Goal: Task Accomplishment & Management: Manage account settings

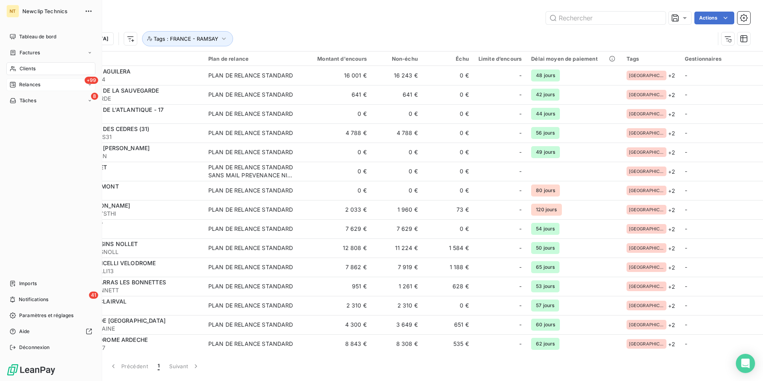
click at [44, 79] on div "+99 Relances" at bounding box center [50, 84] width 89 height 13
click at [45, 84] on div "+99 Relances" at bounding box center [50, 84] width 89 height 13
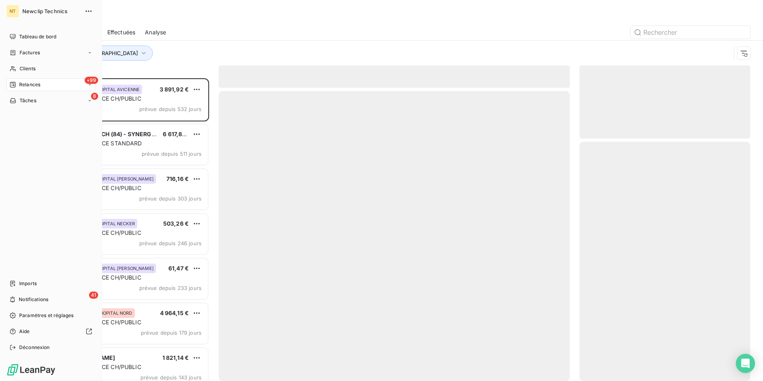
scroll to position [296, 165]
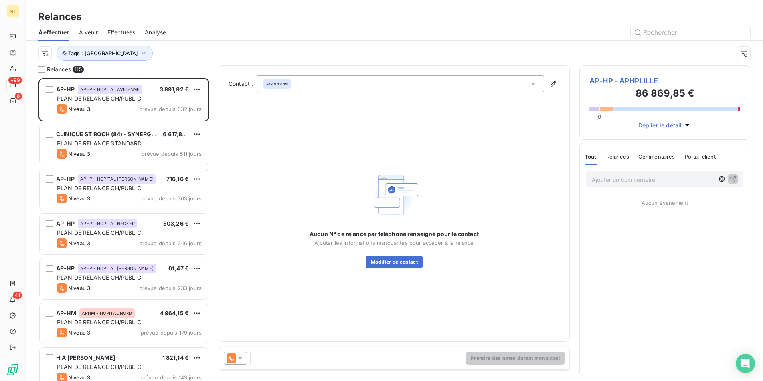
click at [615, 159] on div "Relances" at bounding box center [617, 156] width 23 height 17
click at [655, 158] on span "Commentaires" at bounding box center [657, 156] width 37 height 6
click at [602, 159] on div "Tout Relances Commentaires Portail client" at bounding box center [650, 156] width 132 height 17
click at [591, 158] on span "Tout" at bounding box center [589, 156] width 11 height 6
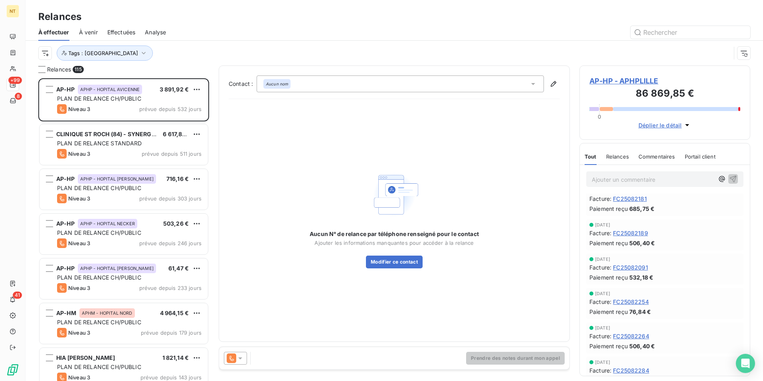
scroll to position [0, 0]
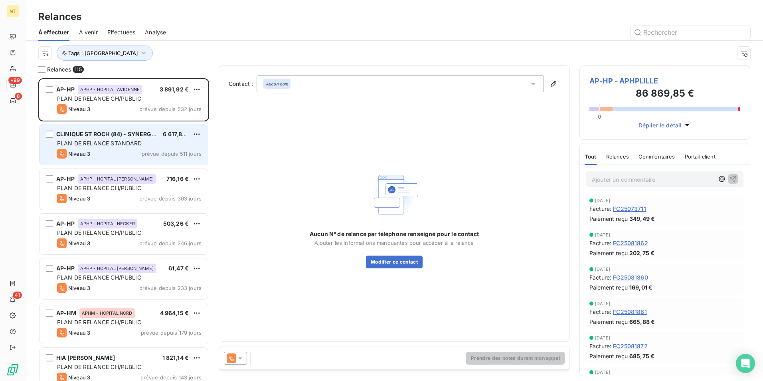
click at [132, 142] on span "PLAN DE RELANCE STANDARD" at bounding box center [99, 143] width 85 height 7
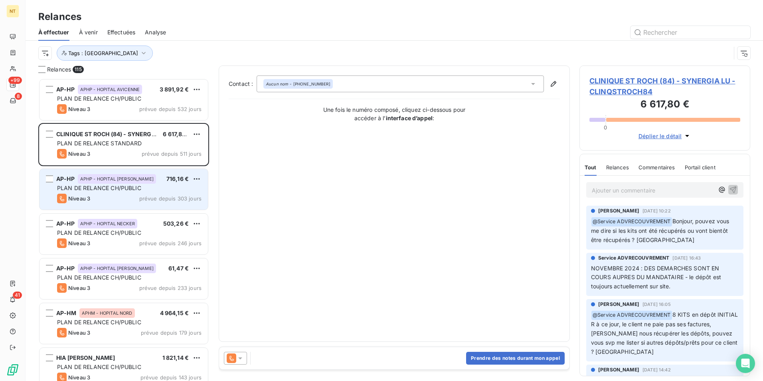
click at [128, 187] on span "PLAN DE RELANCE CH/PUBLIC" at bounding box center [99, 187] width 84 height 7
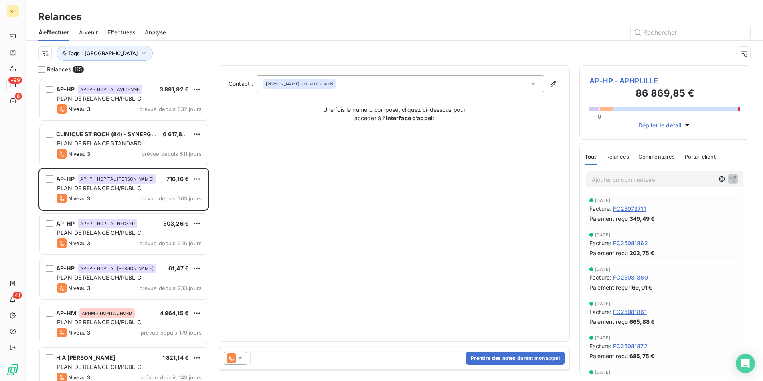
click at [627, 154] on span "Relances" at bounding box center [617, 156] width 23 height 6
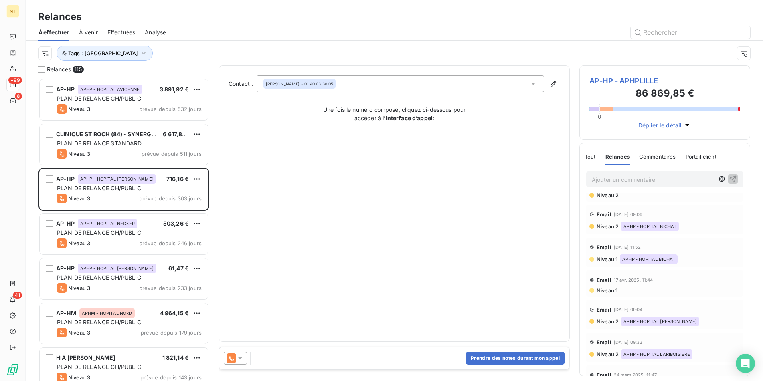
scroll to position [199, 0]
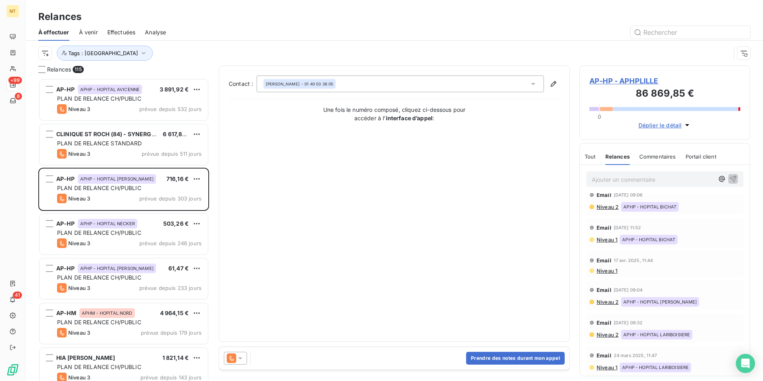
click at [661, 156] on span "Commentaires" at bounding box center [657, 156] width 37 height 6
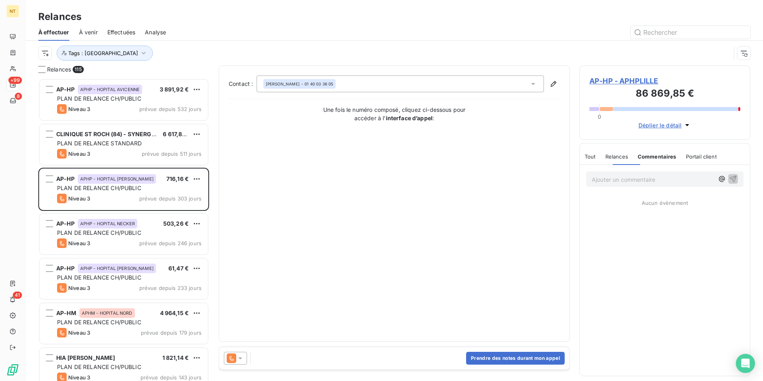
scroll to position [0, 0]
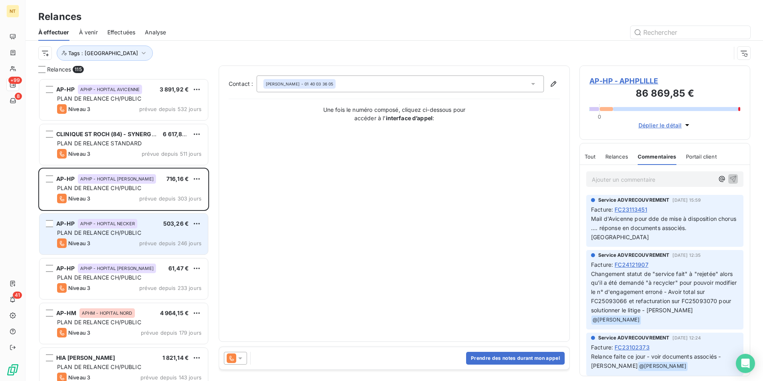
click at [108, 237] on div "AP-HP APHP - HOPITAL NECKER 503,26 € PLAN DE RELANCE CH/PUBLIC Niveau 3 prévue …" at bounding box center [123, 233] width 168 height 41
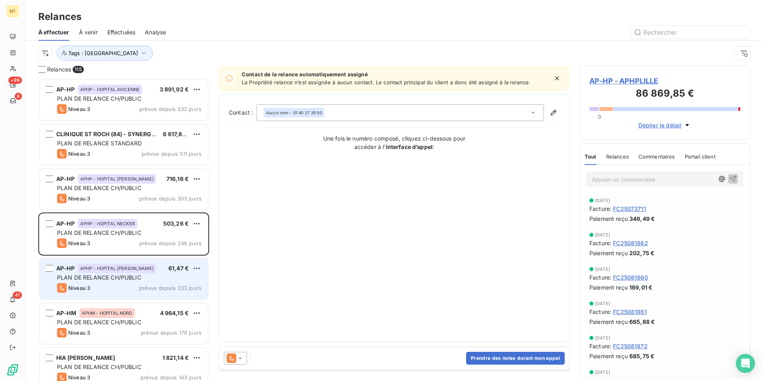
click at [128, 275] on span "PLAN DE RELANCE CH/PUBLIC" at bounding box center [99, 277] width 84 height 7
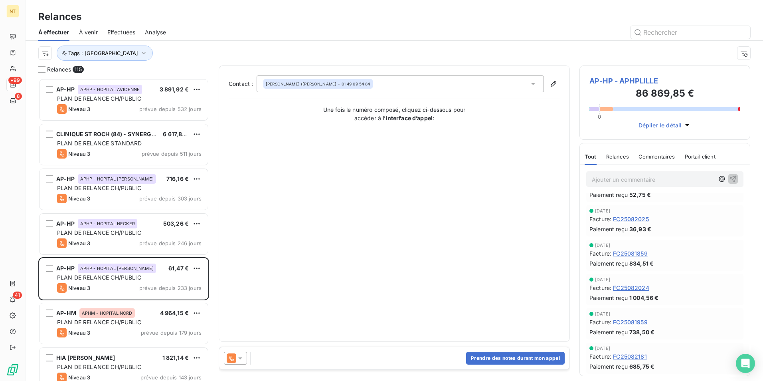
scroll to position [239, 0]
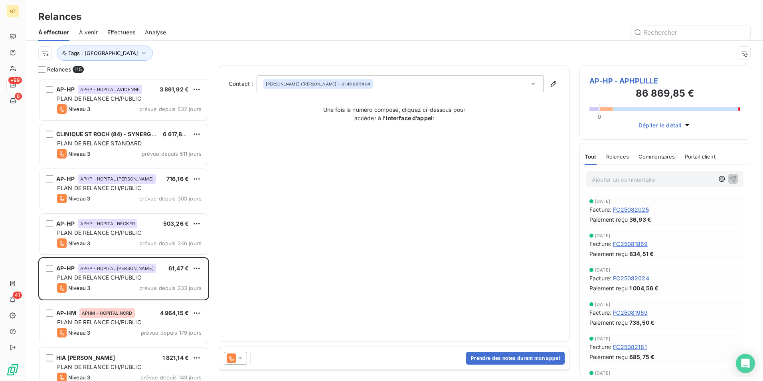
click at [659, 126] on span "Déplier le détail" at bounding box center [659, 125] width 43 height 8
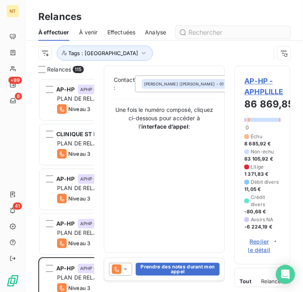
scroll to position [4420, 0]
